Goal: Information Seeking & Learning: Check status

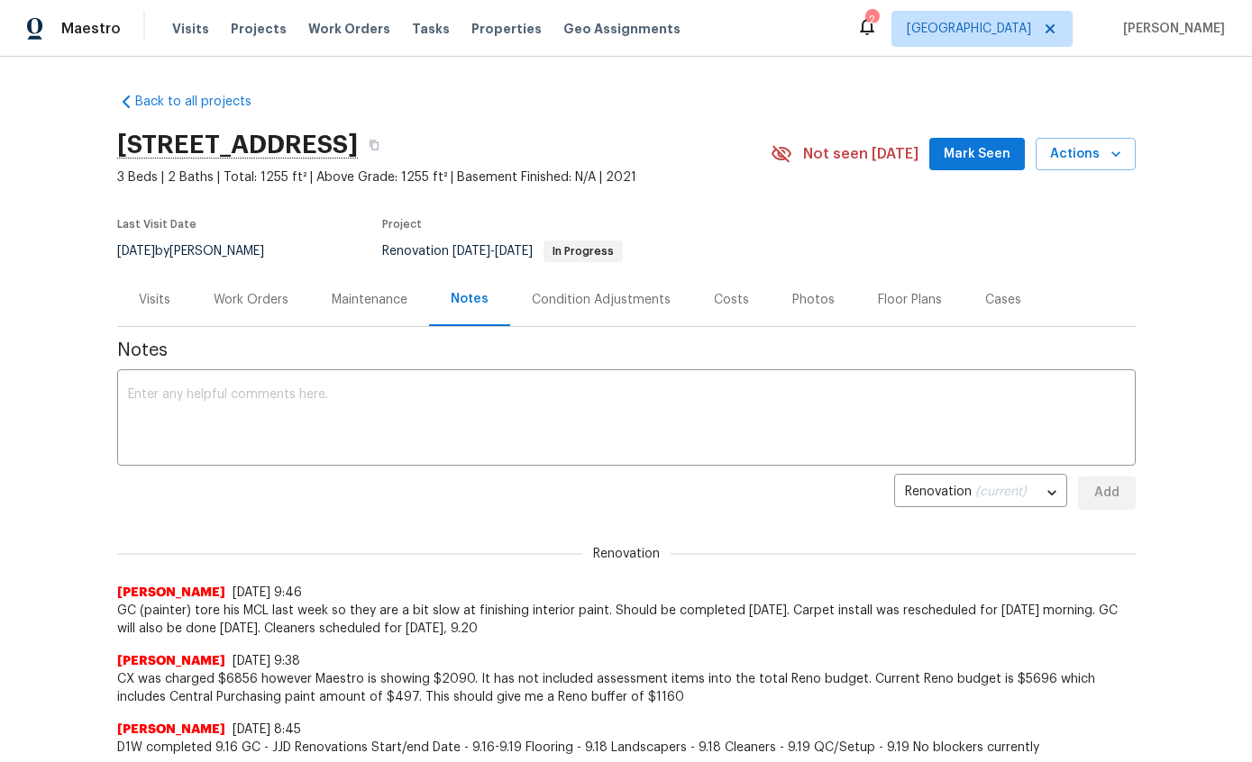
click at [261, 298] on div "Work Orders" at bounding box center [251, 300] width 75 height 18
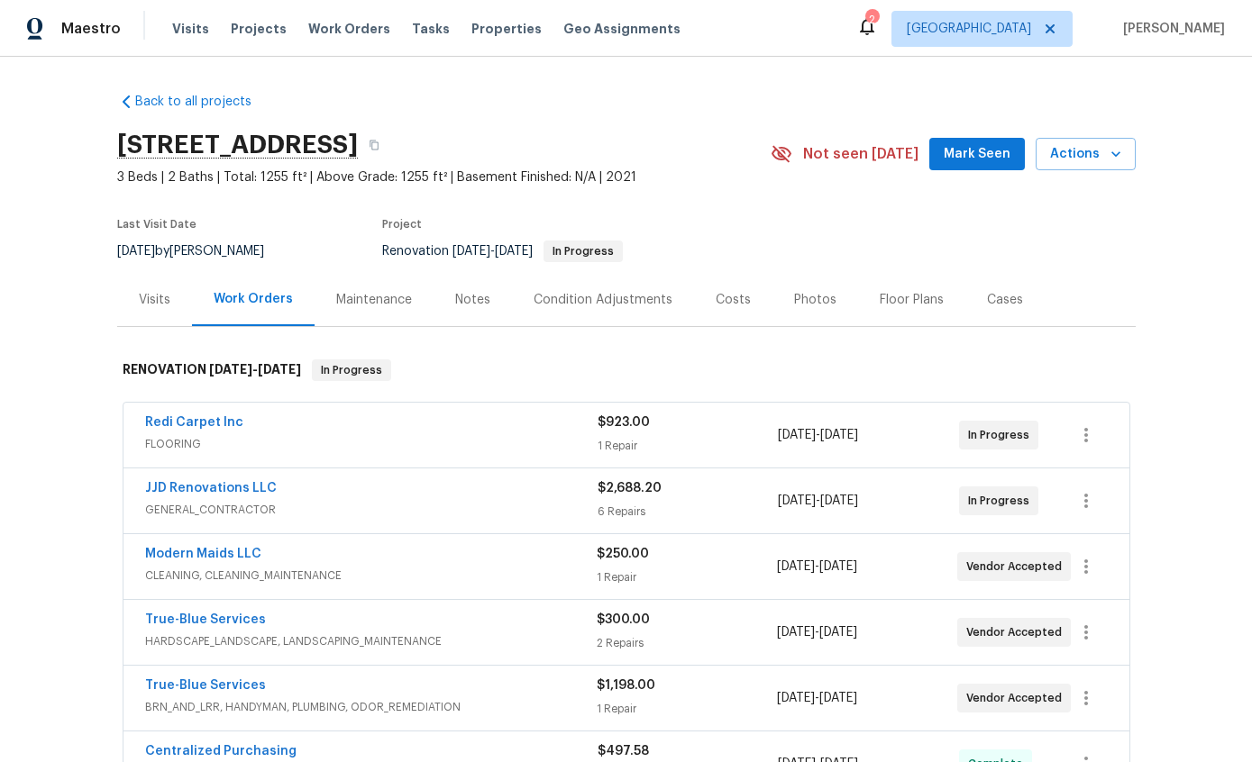
click at [602, 302] on div "Condition Adjustments" at bounding box center [602, 300] width 139 height 18
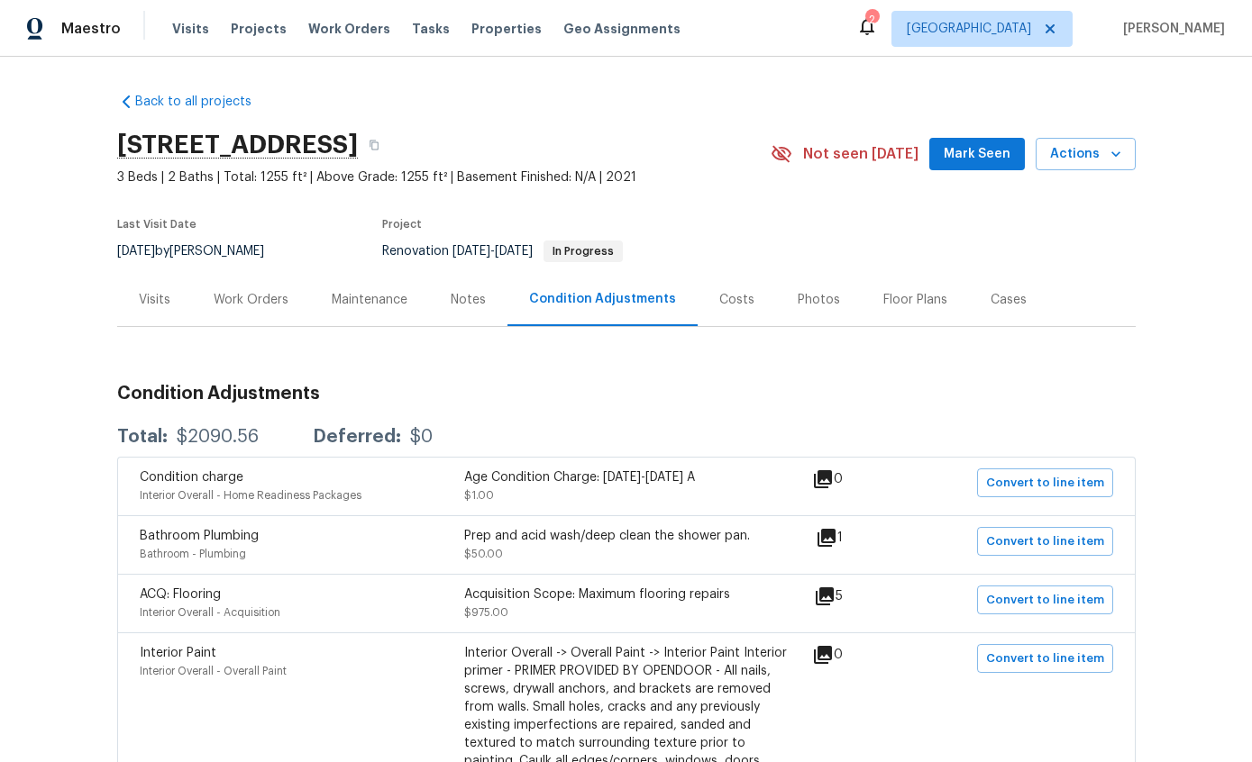
click at [251, 305] on div "Work Orders" at bounding box center [251, 300] width 75 height 18
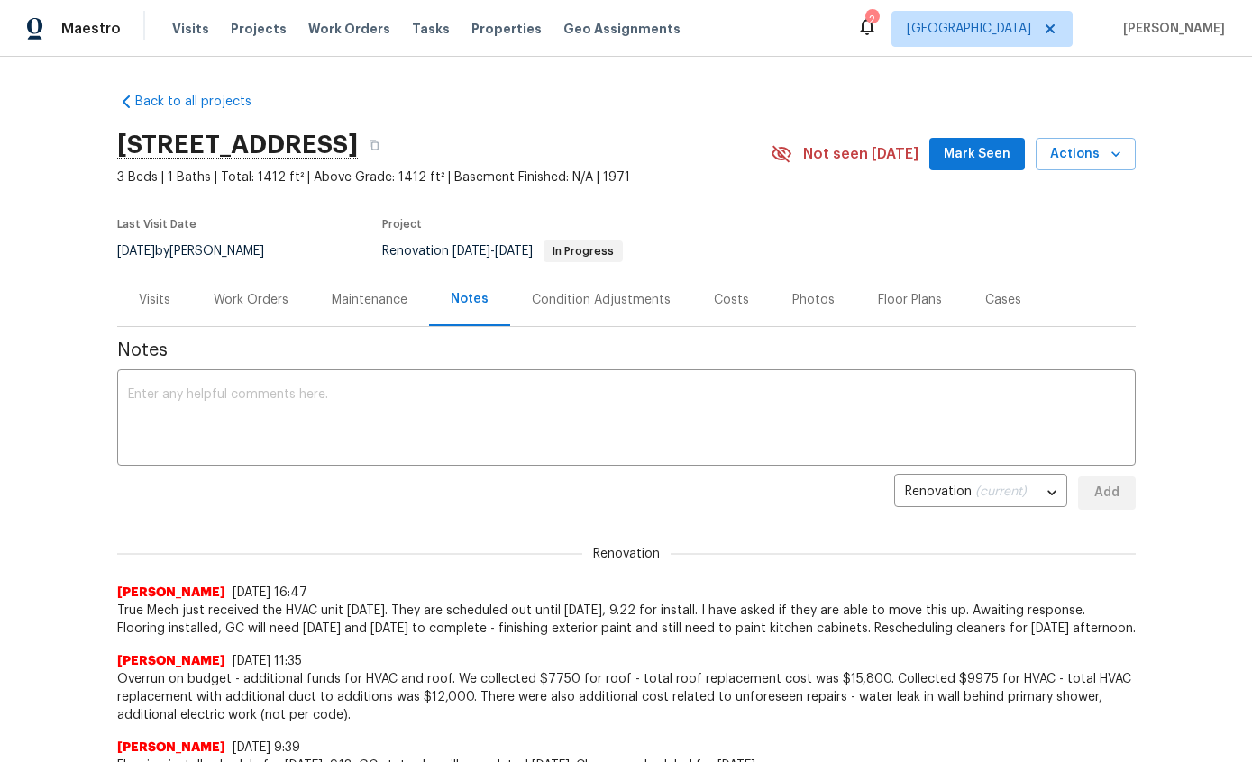
click at [257, 310] on div "Work Orders" at bounding box center [251, 299] width 118 height 53
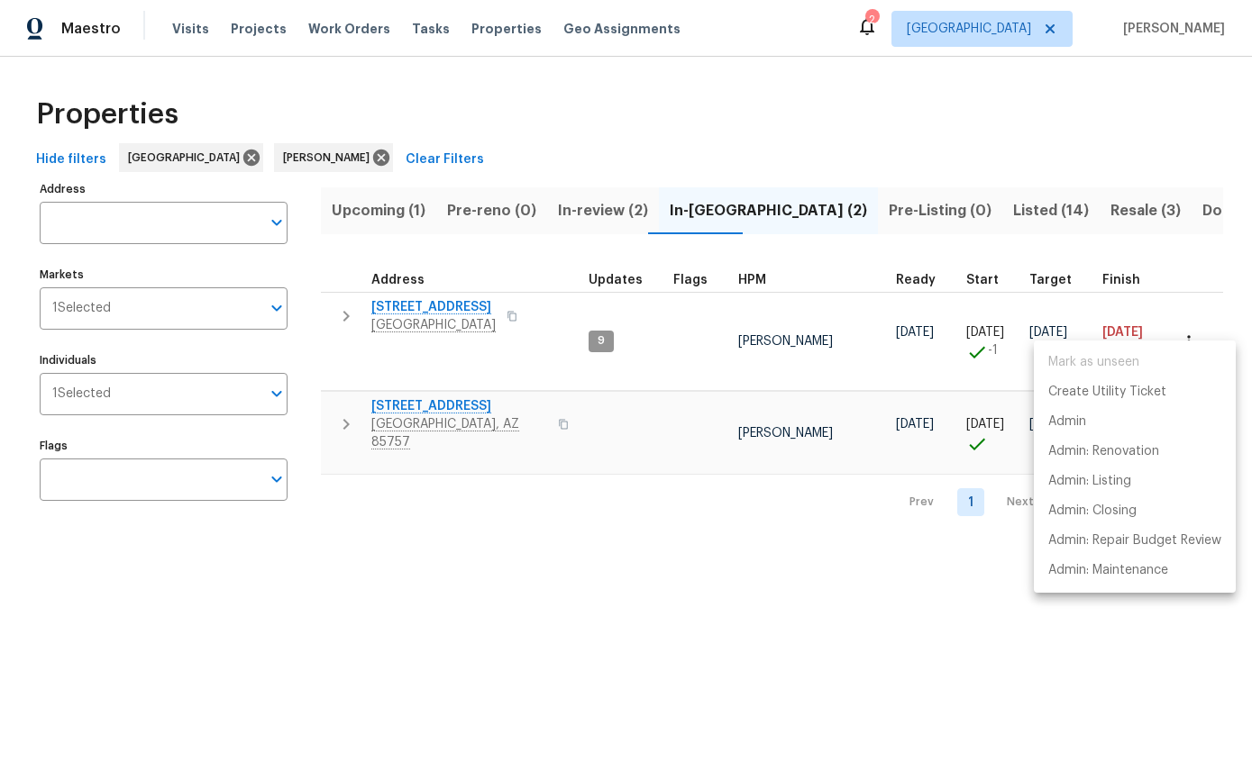
click at [461, 496] on div at bounding box center [626, 381] width 1252 height 762
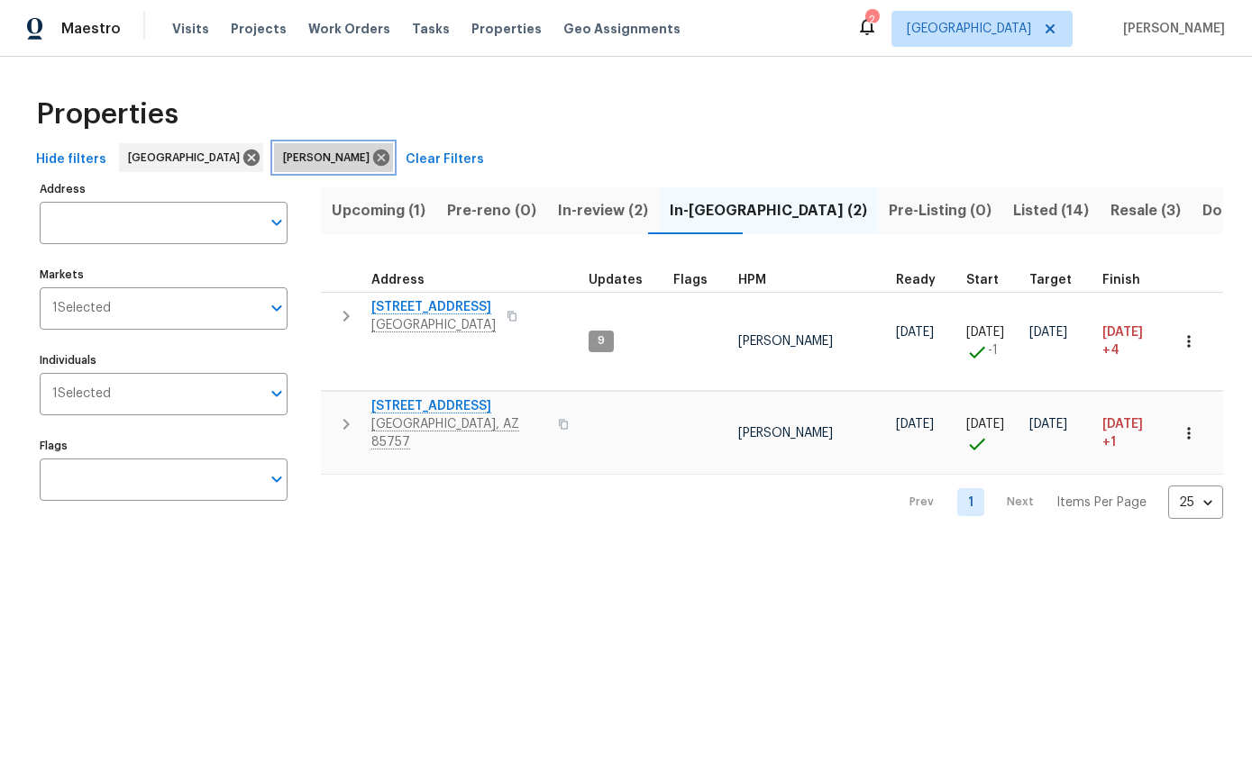
click at [274, 170] on div "[PERSON_NAME]" at bounding box center [333, 157] width 119 height 29
click at [373, 158] on icon at bounding box center [381, 158] width 16 height 16
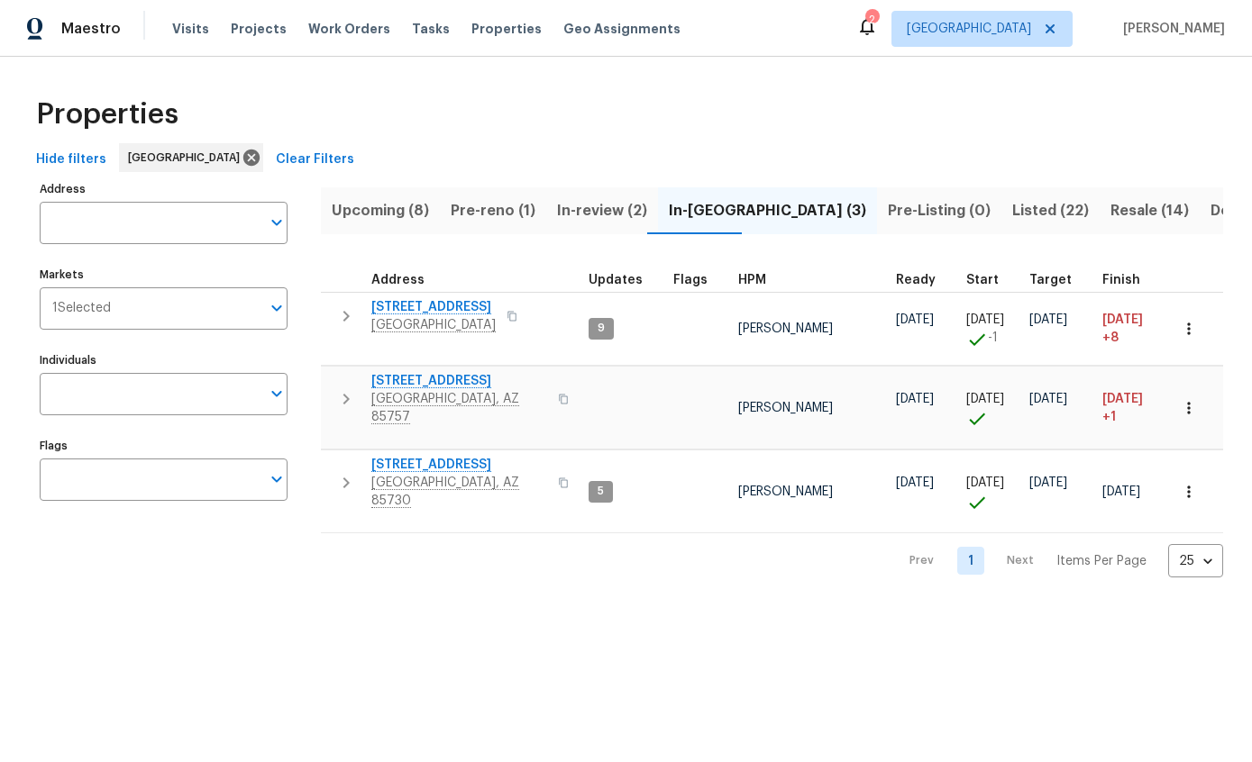
click at [389, 211] on span "Upcoming (8)" at bounding box center [380, 210] width 97 height 25
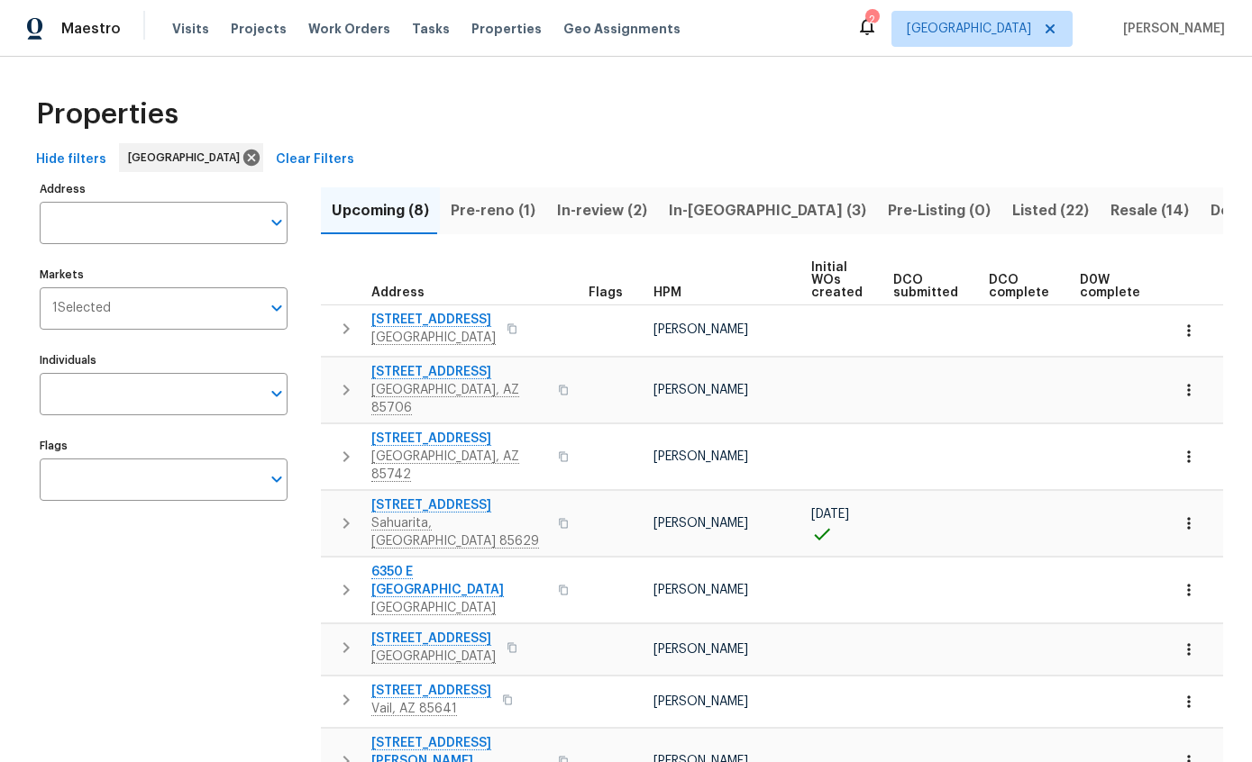
click at [84, 184] on label "Address" at bounding box center [164, 189] width 248 height 11
click at [84, 202] on input "Address" at bounding box center [150, 223] width 221 height 42
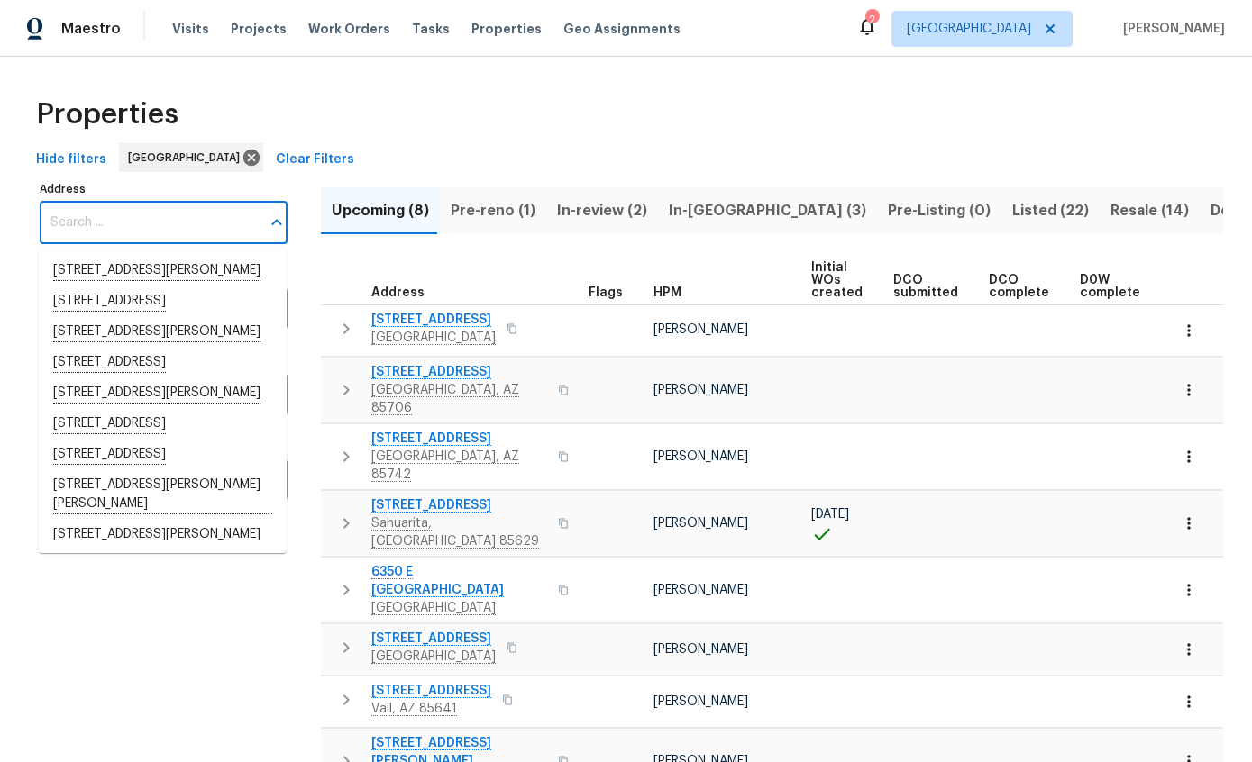
click at [391, 88] on div "Properties" at bounding box center [626, 115] width 1194 height 58
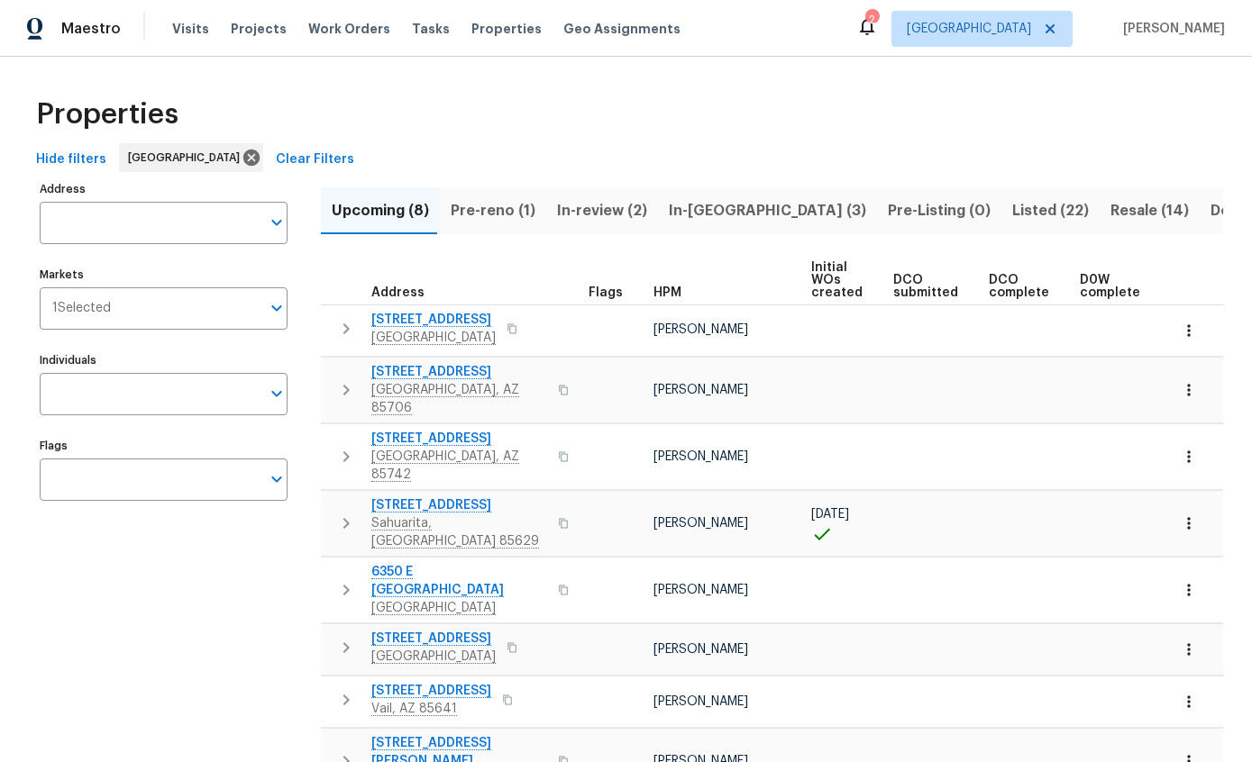
click at [73, 150] on span "Hide filters" at bounding box center [71, 160] width 70 height 23
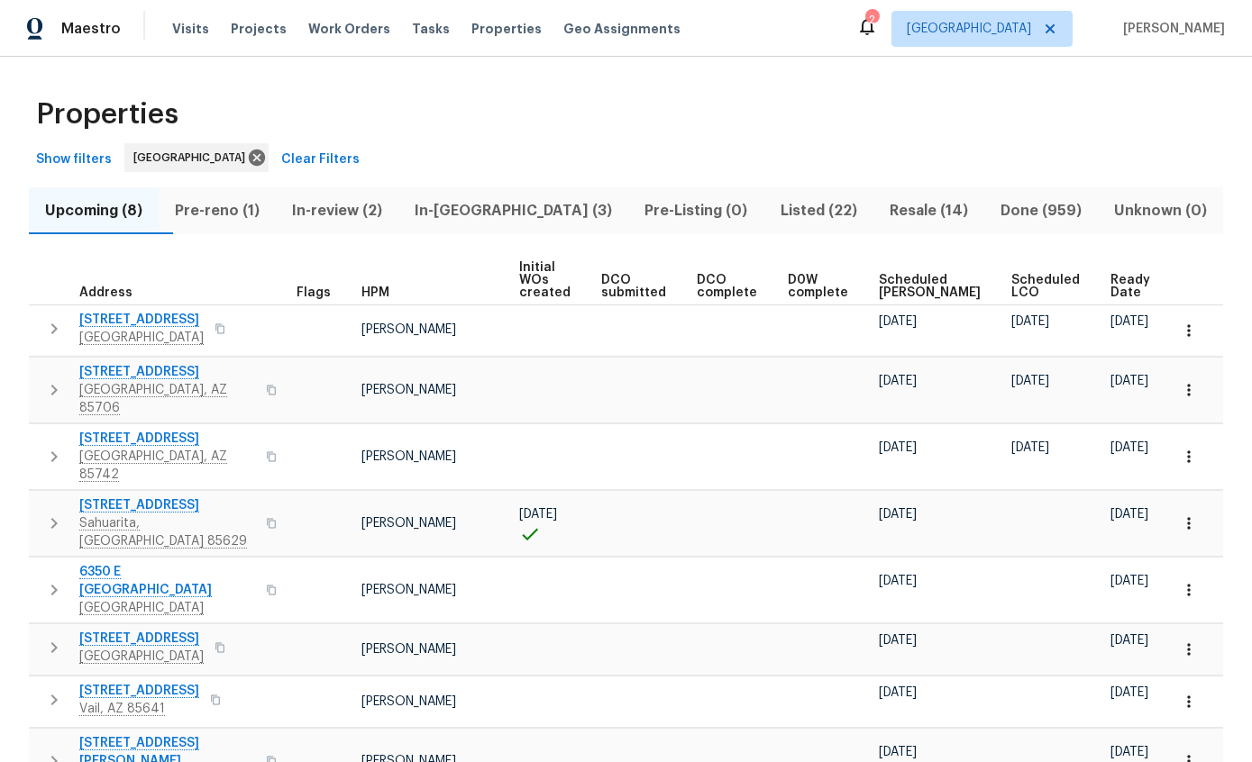
click at [934, 281] on span "Scheduled [PERSON_NAME]" at bounding box center [930, 286] width 102 height 25
